Goal: Check status

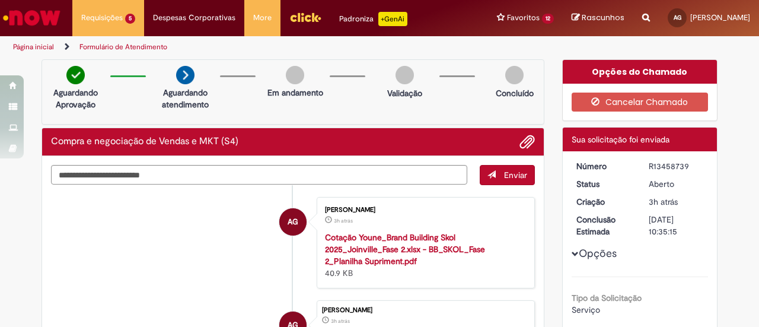
scroll to position [59, 0]
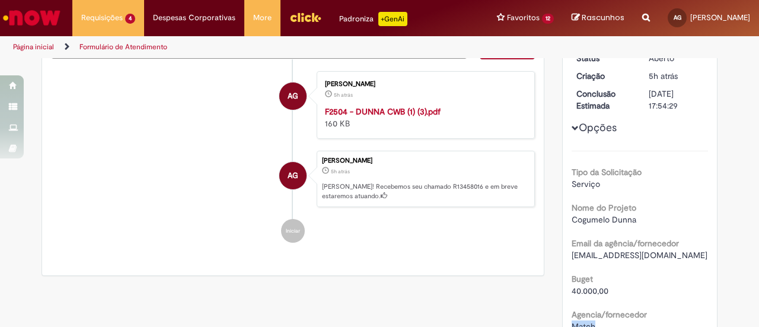
scroll to position [59, 0]
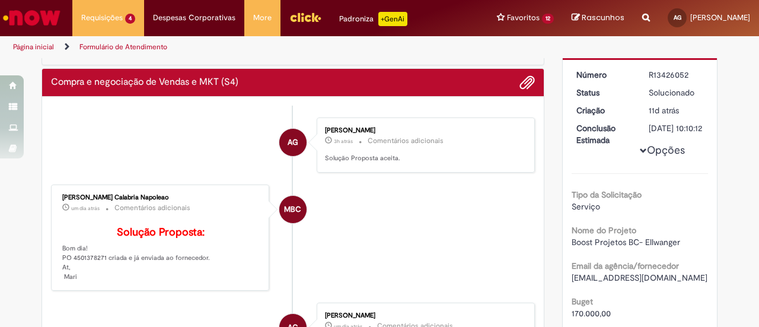
scroll to position [119, 0]
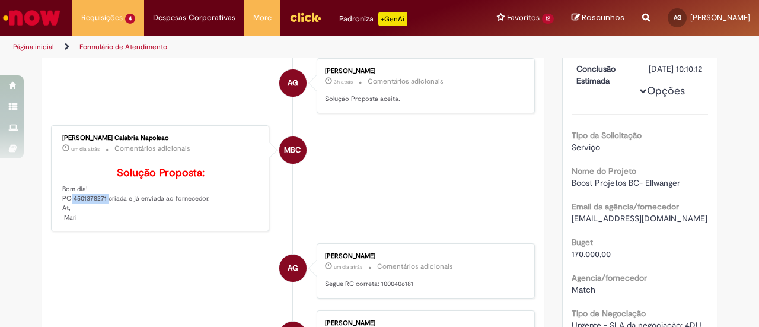
drag, startPoint x: 57, startPoint y: 214, endPoint x: 99, endPoint y: 213, distance: 42.1
click at [99, 213] on p "Solução Proposta: Bom dia! PO 4501378271 criada e já enviada ao fornecedor. At,…" at bounding box center [160, 194] width 197 height 55
drag, startPoint x: 100, startPoint y: 213, endPoint x: 56, endPoint y: 215, distance: 43.9
click at [56, 215] on div "Mariana Bracher Calabria Napoleao um dia atrás um dia atrás Comentários adicion…" at bounding box center [160, 179] width 211 height 100
copy p "PO 4501378271"
